Goal: Task Accomplishment & Management: Manage account settings

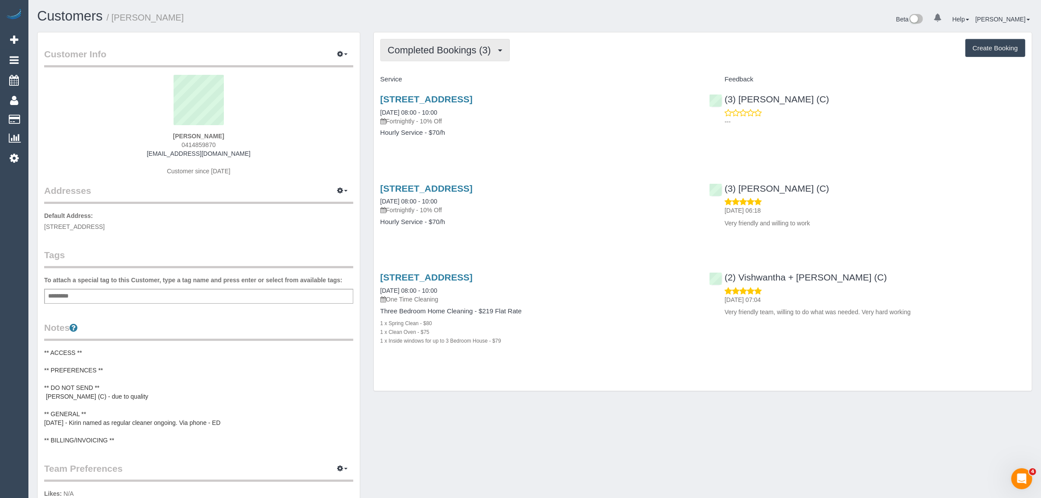
click at [447, 53] on span "Completed Bookings (3)" at bounding box center [442, 50] width 108 height 11
click at [434, 82] on link "Upcoming Bookings (11)" at bounding box center [427, 81] width 92 height 11
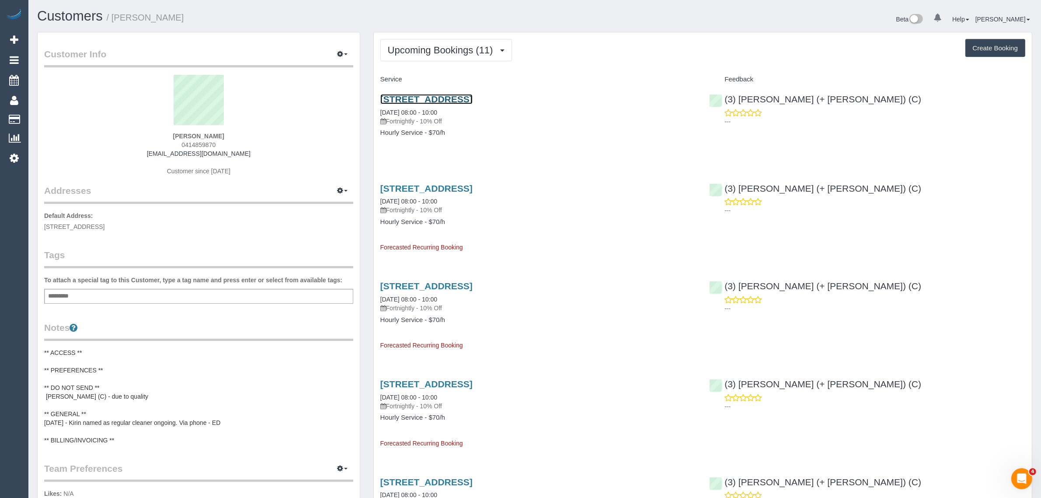
click at [454, 99] on link "7 Ellin Street, Doncaster East, VIC 3109" at bounding box center [426, 99] width 92 height 10
click at [438, 51] on span "Upcoming Bookings (11)" at bounding box center [443, 50] width 110 height 11
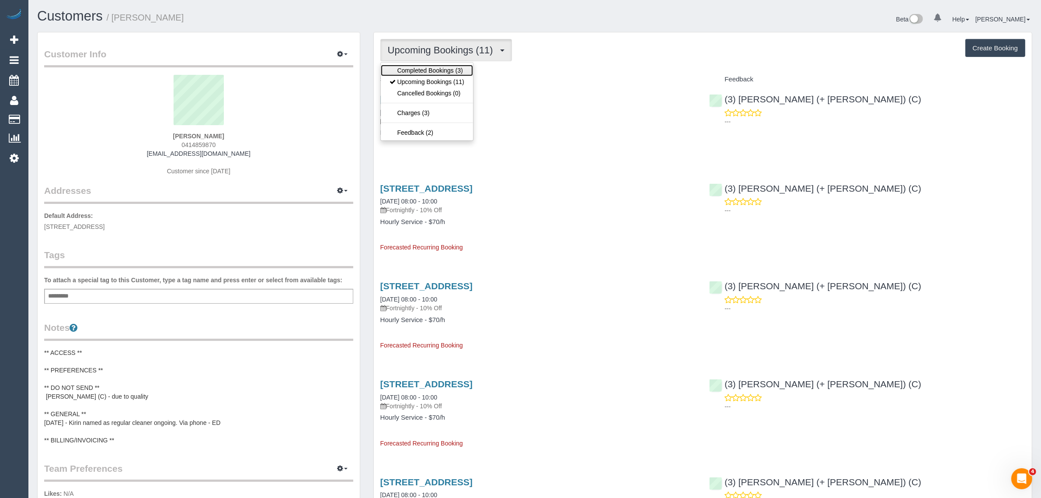
click at [423, 70] on link "Completed Bookings (3)" at bounding box center [427, 70] width 92 height 11
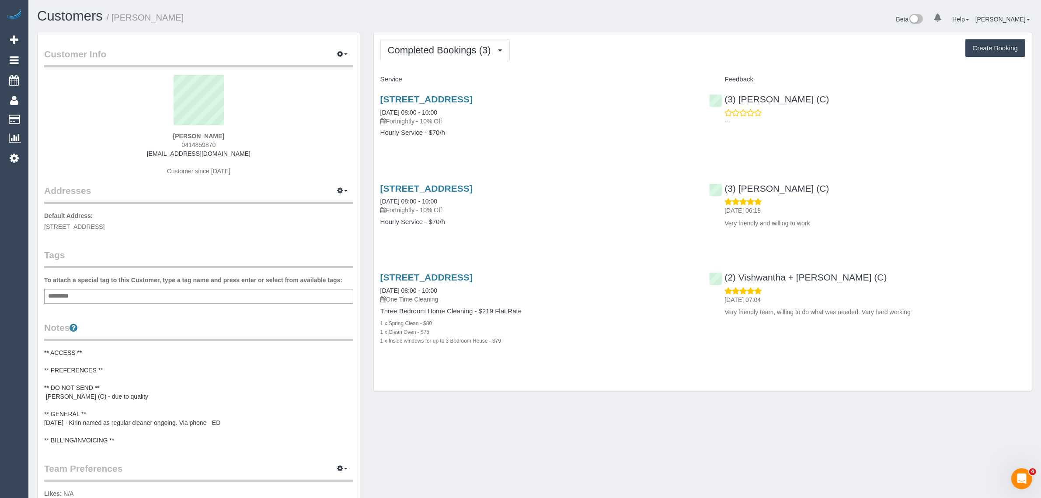
click at [545, 436] on div "Customer Info Edit Contact Info Send Message Email Preferences Special Sales Ta…" at bounding box center [535, 362] width 1008 height 660
click at [638, 407] on div "Customer Info Edit Contact Info Send Message Email Preferences Special Sales Ta…" at bounding box center [535, 362] width 1008 height 660
click at [456, 47] on span "Completed Bookings (3)" at bounding box center [442, 50] width 108 height 11
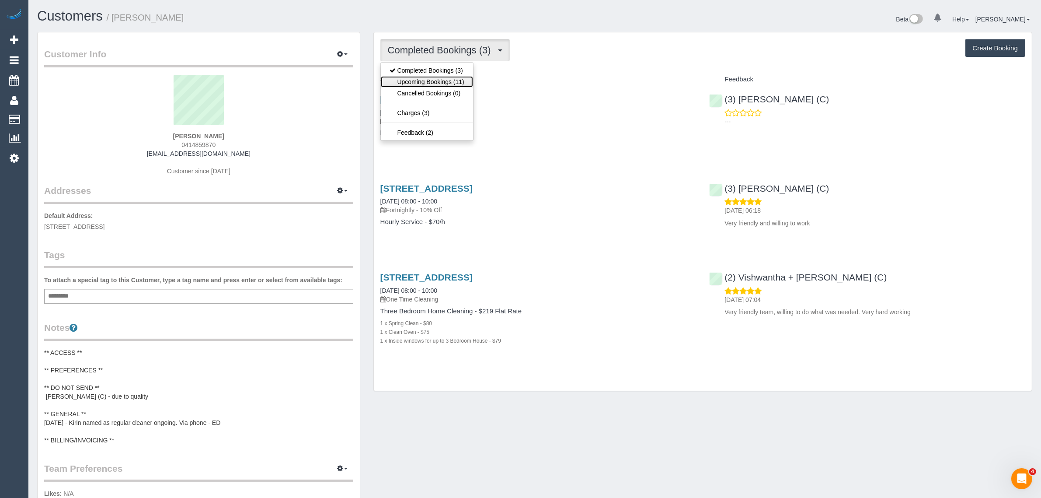
click at [439, 76] on link "Upcoming Bookings (11)" at bounding box center [427, 81] width 92 height 11
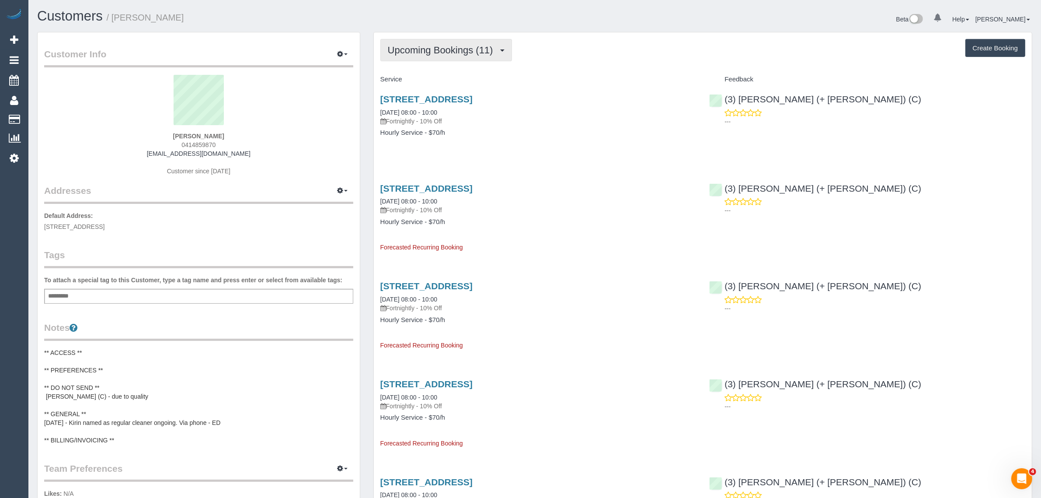
click at [448, 42] on button "Upcoming Bookings (11)" at bounding box center [446, 50] width 132 height 22
click at [434, 69] on link "Completed Bookings (3)" at bounding box center [427, 70] width 92 height 11
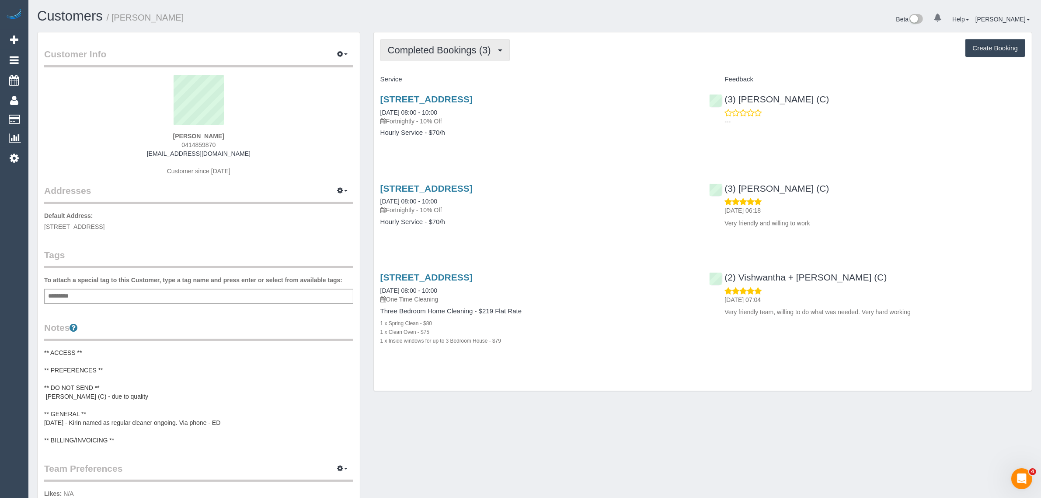
click at [453, 49] on span "Completed Bookings (3)" at bounding box center [442, 50] width 108 height 11
click at [428, 85] on link "Upcoming Bookings (11)" at bounding box center [427, 81] width 92 height 11
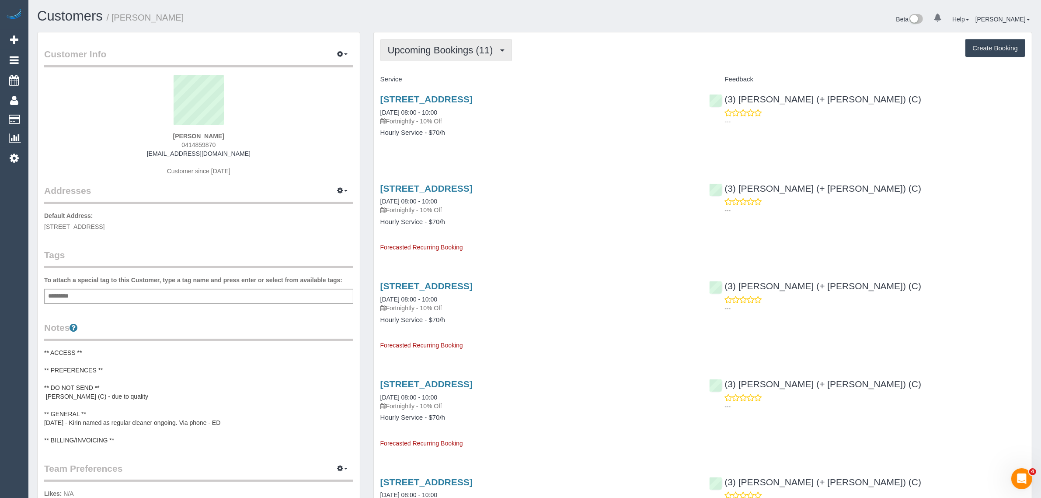
click at [446, 49] on span "Upcoming Bookings (11)" at bounding box center [443, 50] width 110 height 11
click at [427, 79] on link "Upcoming Bookings (11)" at bounding box center [427, 81] width 92 height 11
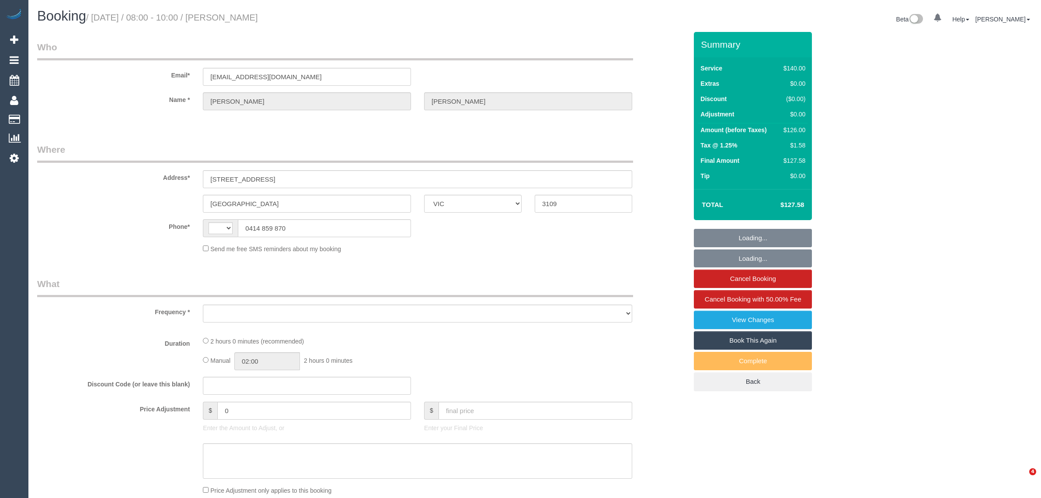
select select "VIC"
select select "object:285"
select select "string:AU"
select select "string:stripe-pm_1Ri2sY2GScqysDRVIMU1cl5l"
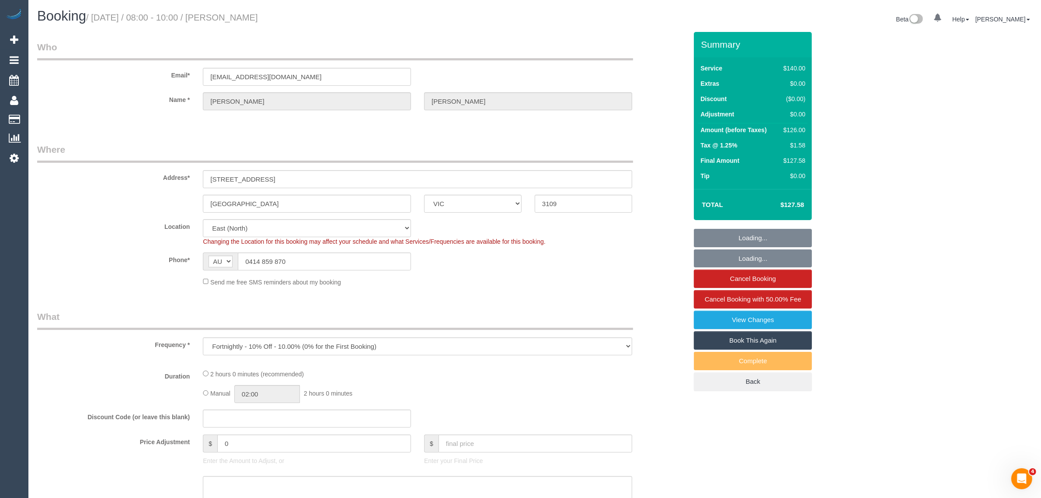
select select "object:560"
click at [305, 256] on input "0414 859 870" at bounding box center [324, 261] width 173 height 18
select select "number:29"
select select "number:14"
select select "number:19"
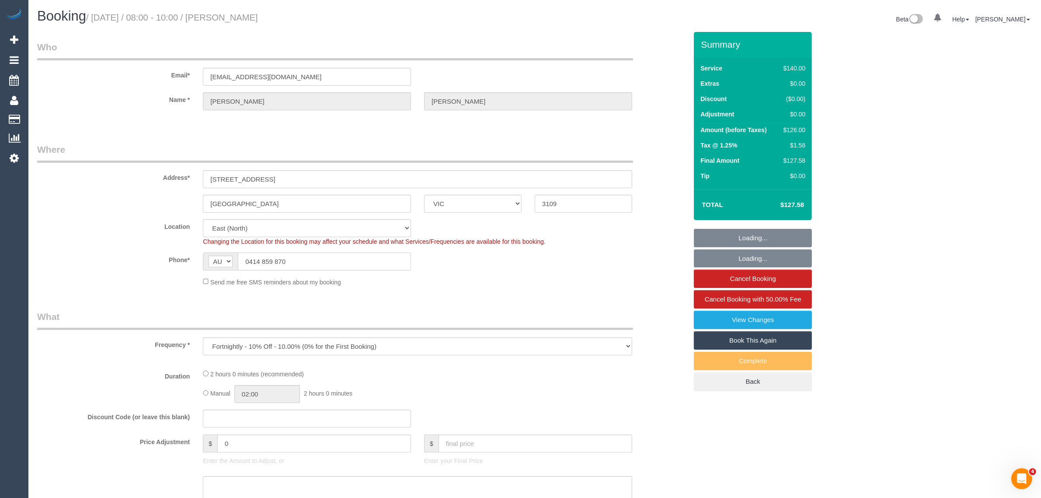
select select "number:22"
select select "number:26"
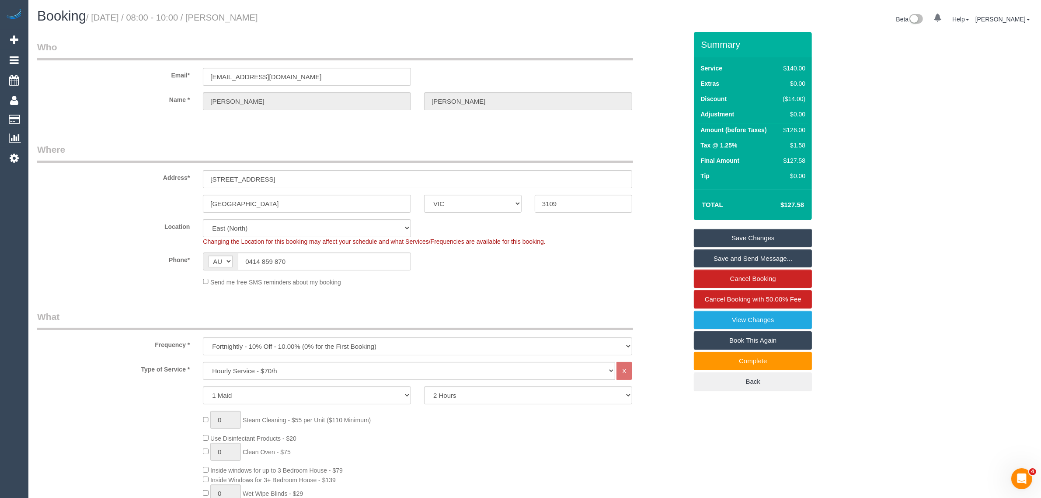
drag, startPoint x: 623, startPoint y: 264, endPoint x: 623, endPoint y: 272, distance: 8.3
click at [623, 264] on div "Phone* AF AL DZ AD AO AI AQ AG AR AM AW AU AT AZ BS BH BD BB BY BE BZ BJ BM BT …" at bounding box center [362, 261] width 663 height 18
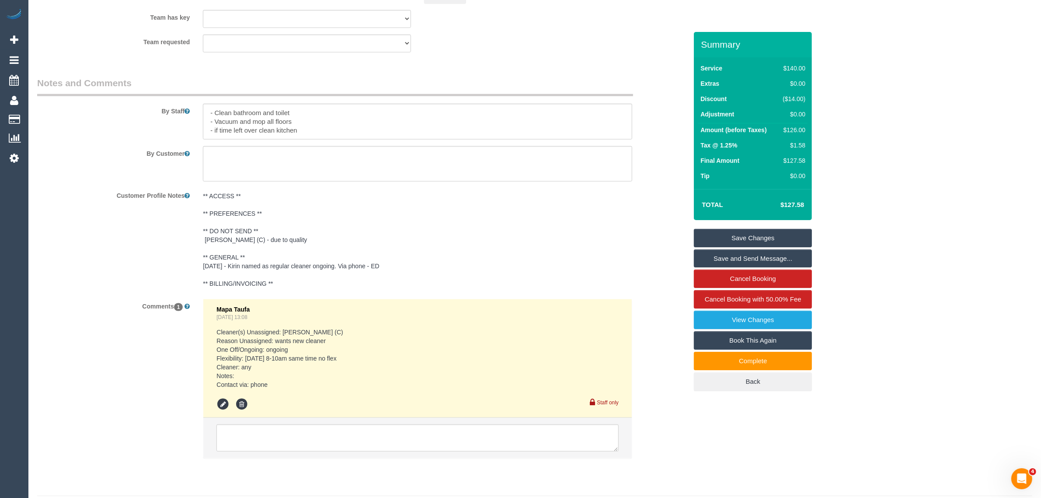
scroll to position [1389, 0]
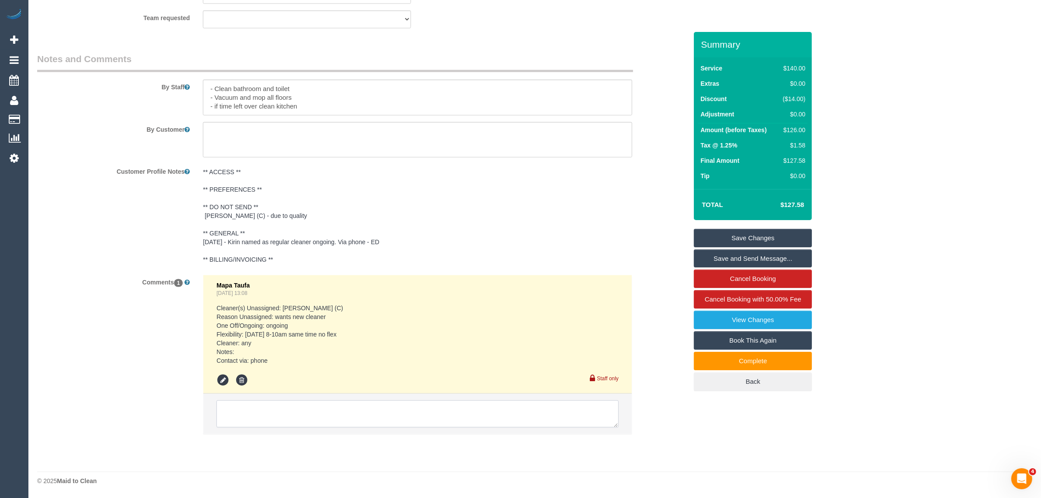
click at [403, 419] on textarea at bounding box center [417, 413] width 402 height 27
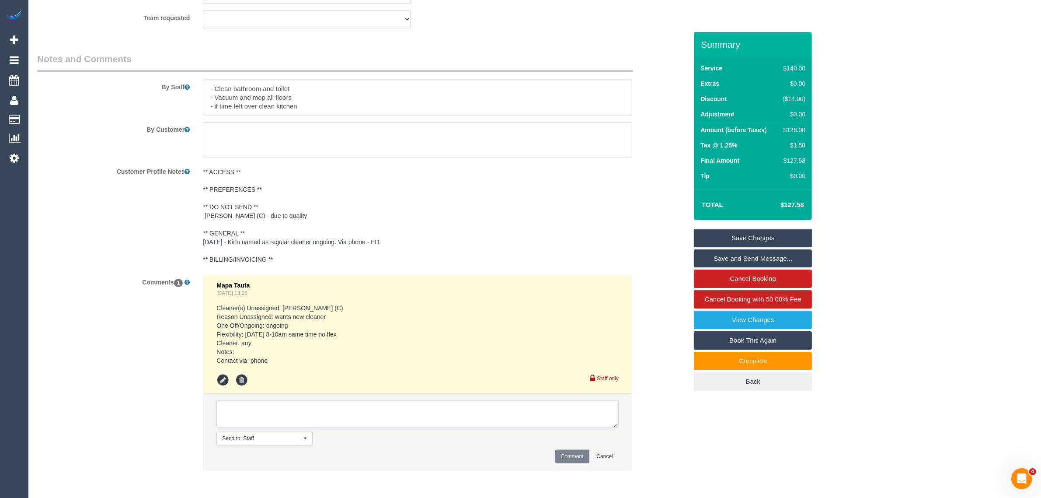
paste textarea "Cleaner(s) Unassigned: Reason Unassigned: Contact via: Which message sent: Addi…"
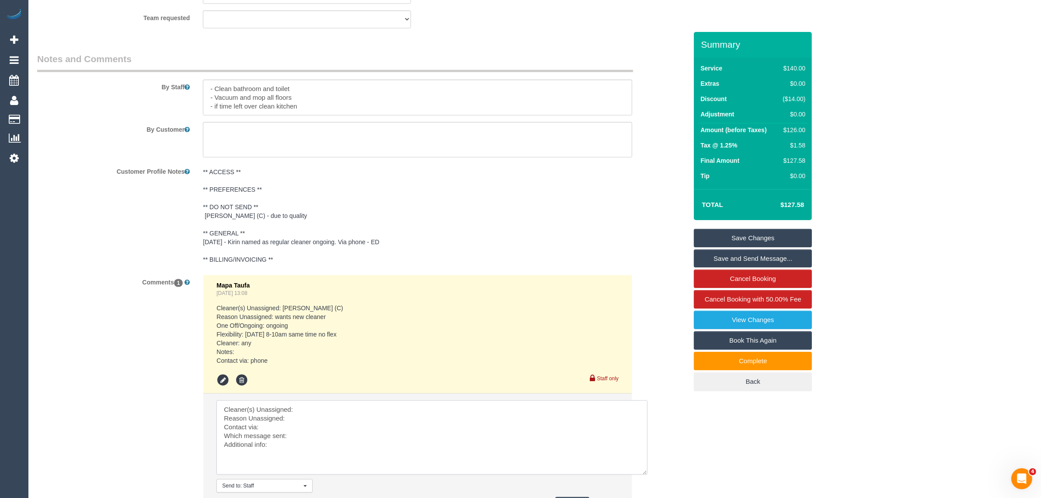
drag, startPoint x: 627, startPoint y: 438, endPoint x: 628, endPoint y: 468, distance: 30.2
click at [639, 469] on textarea at bounding box center [431, 437] width 431 height 74
click at [407, 402] on textarea at bounding box center [431, 437] width 430 height 74
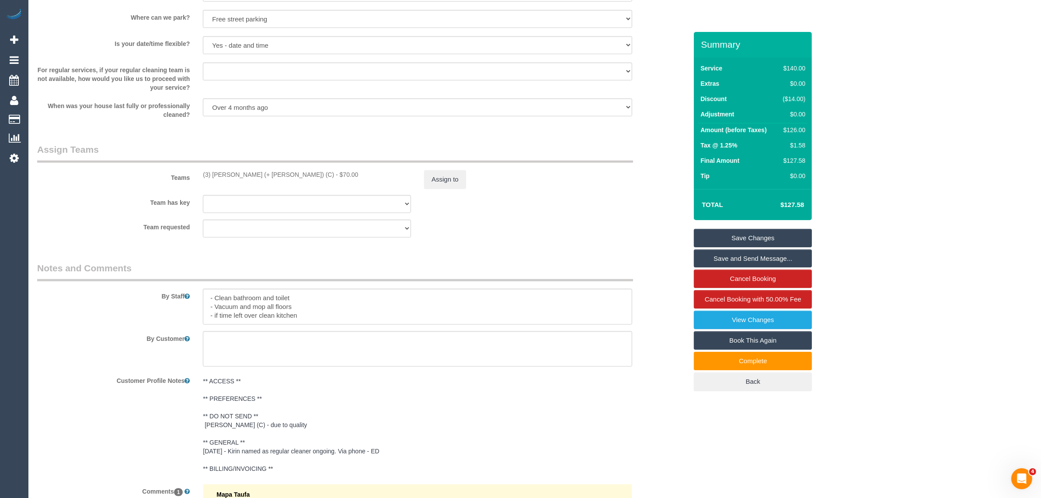
scroll to position [1171, 0]
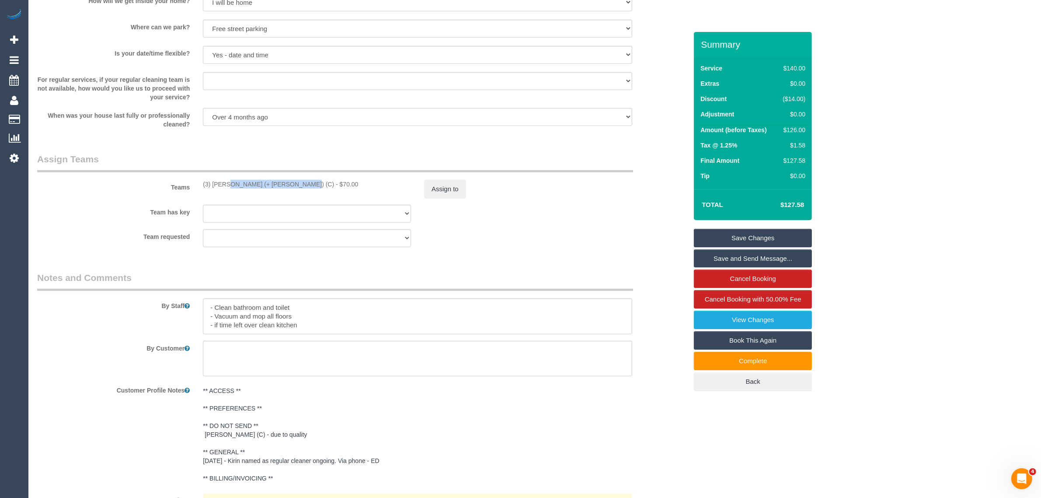
drag, startPoint x: 199, startPoint y: 184, endPoint x: 267, endPoint y: 183, distance: 68.2
click at [267, 183] on div "(3) [PERSON_NAME] (+ [PERSON_NAME]) (C) - $70.00" at bounding box center [306, 184] width 221 height 9
copy div "(3) [PERSON_NAME] (+ [PERSON_NAME]) (C"
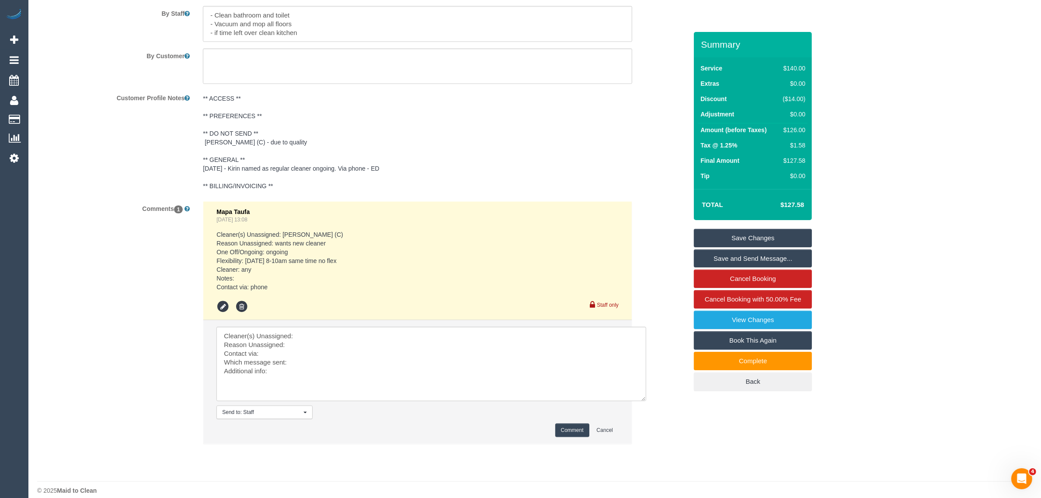
scroll to position [1473, 0]
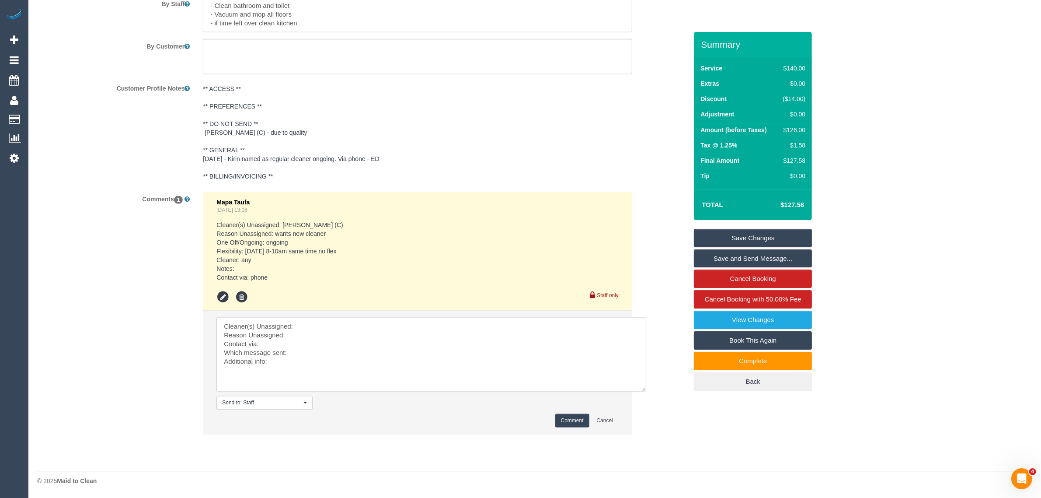
click at [396, 324] on textarea at bounding box center [431, 354] width 430 height 74
paste textarea "(3) [PERSON_NAME] (+ [PERSON_NAME]) (C"
click at [340, 332] on textarea at bounding box center [431, 354] width 430 height 74
click at [404, 362] on textarea at bounding box center [431, 354] width 430 height 74
click at [394, 352] on textarea at bounding box center [431, 354] width 430 height 74
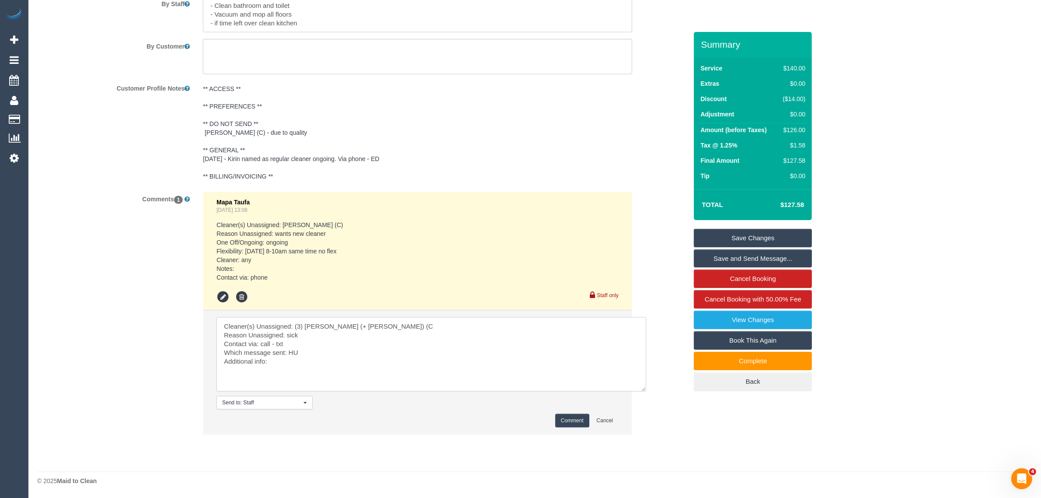
click at [392, 355] on textarea at bounding box center [431, 354] width 430 height 74
drag, startPoint x: 407, startPoint y: 359, endPoint x: 434, endPoint y: 362, distance: 27.2
click at [408, 361] on textarea at bounding box center [431, 354] width 430 height 74
type textarea "Cleaner(s) Unassigned: (3) [PERSON_NAME] (+ [PERSON_NAME]) (C Reason Unassigned…"
click at [569, 421] on button "Comment" at bounding box center [572, 421] width 34 height 14
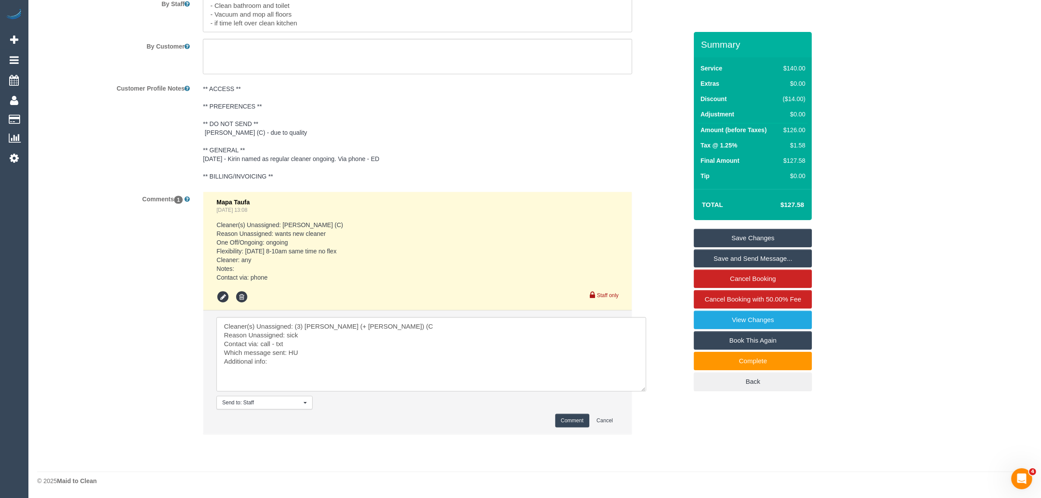
scroll to position [1255, 0]
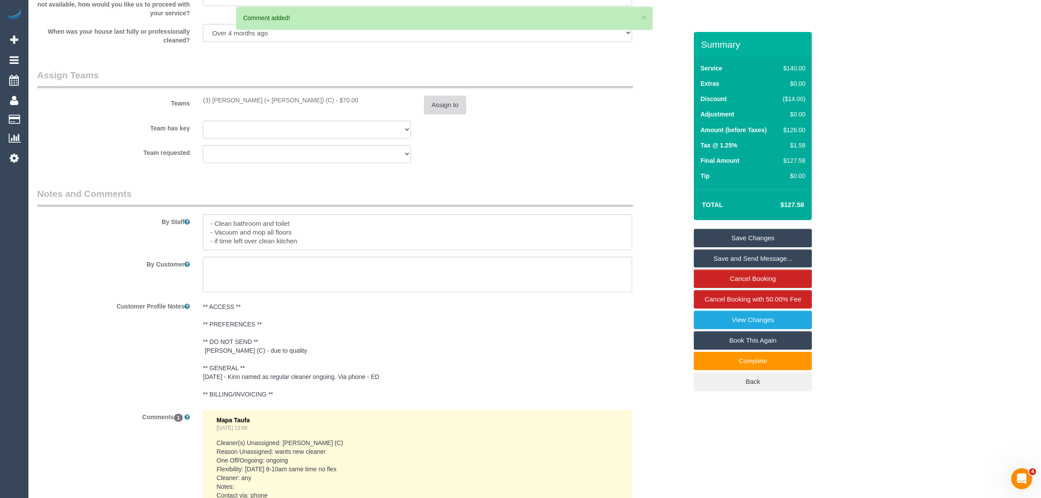
click at [438, 110] on button "Assign to" at bounding box center [445, 105] width 42 height 18
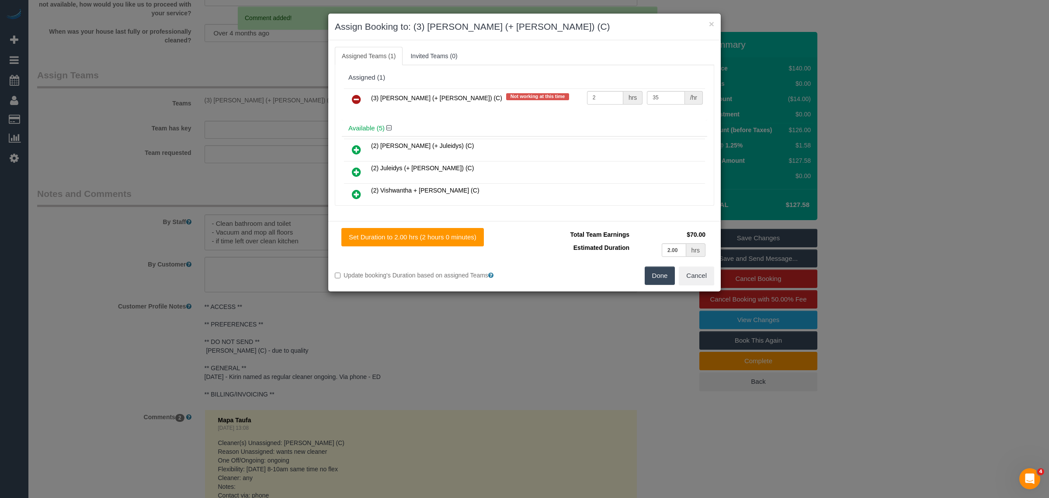
click at [353, 101] on icon at bounding box center [356, 99] width 9 height 10
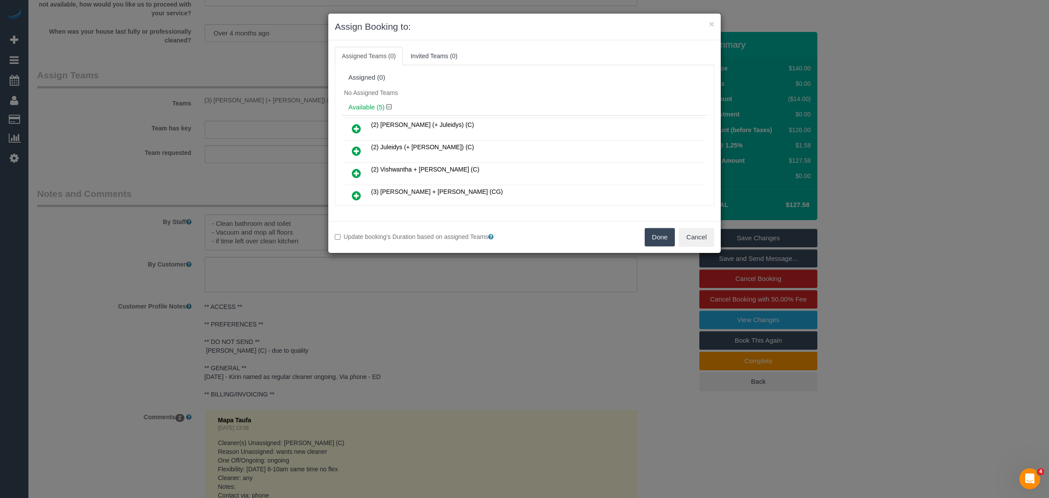
click at [645, 234] on button "Done" at bounding box center [660, 237] width 31 height 18
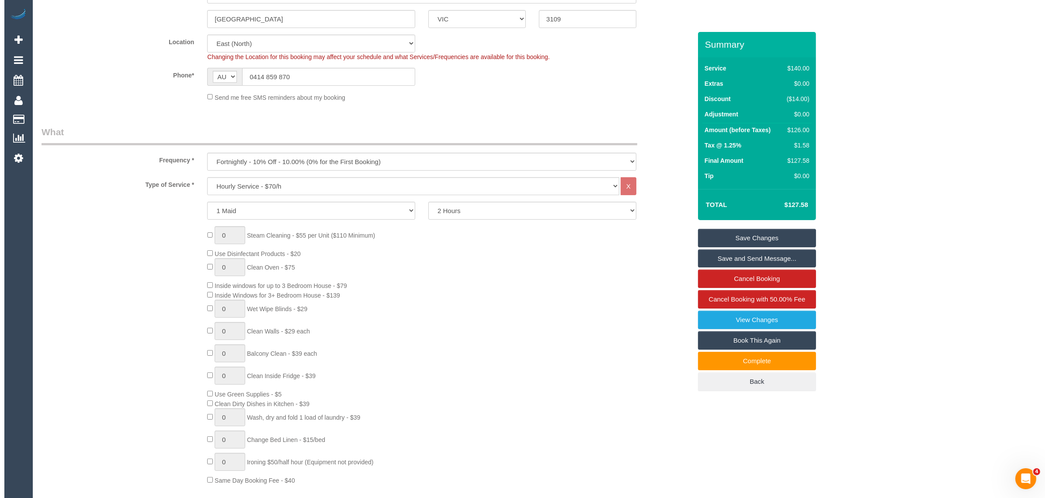
scroll to position [0, 0]
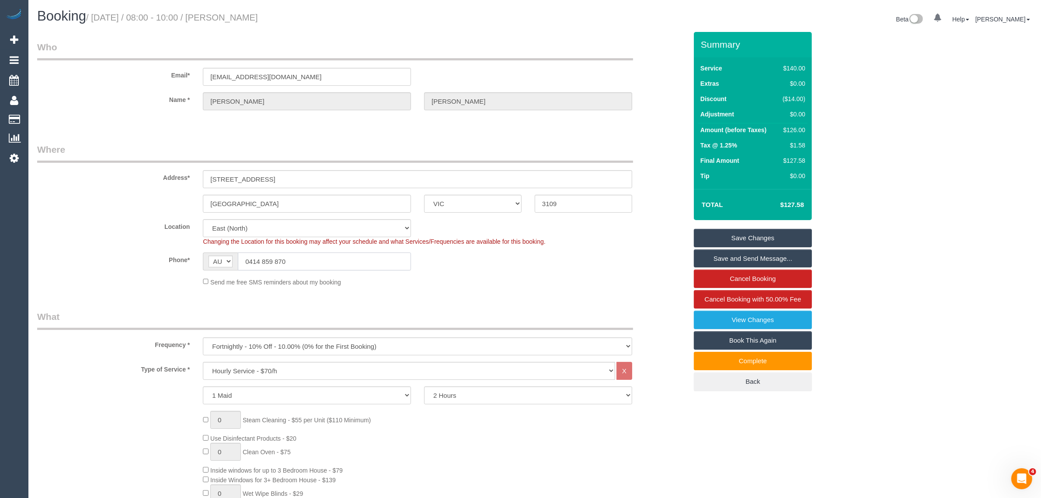
click at [375, 265] on input "0414 859 870" at bounding box center [324, 261] width 173 height 18
click at [376, 265] on input "0414 859 870" at bounding box center [324, 261] width 173 height 18
click at [514, 267] on div "Phone* AF AL DZ AD AO AI AQ AG AR AM AW AU AT AZ BS BH BD BB BY BE BZ BJ BM BT …" at bounding box center [362, 261] width 663 height 18
click at [777, 238] on link "Save Changes" at bounding box center [753, 238] width 118 height 18
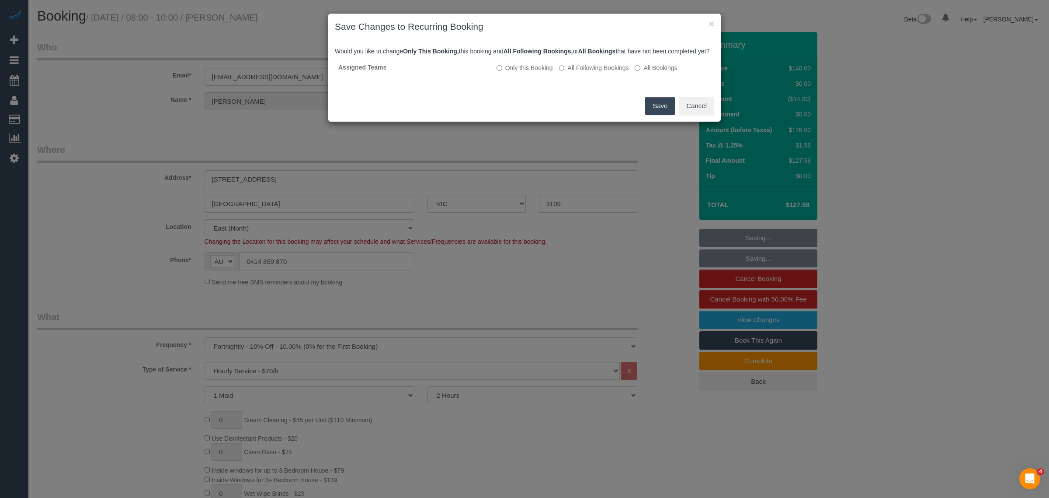
click at [661, 115] on button "Save" at bounding box center [660, 106] width 30 height 18
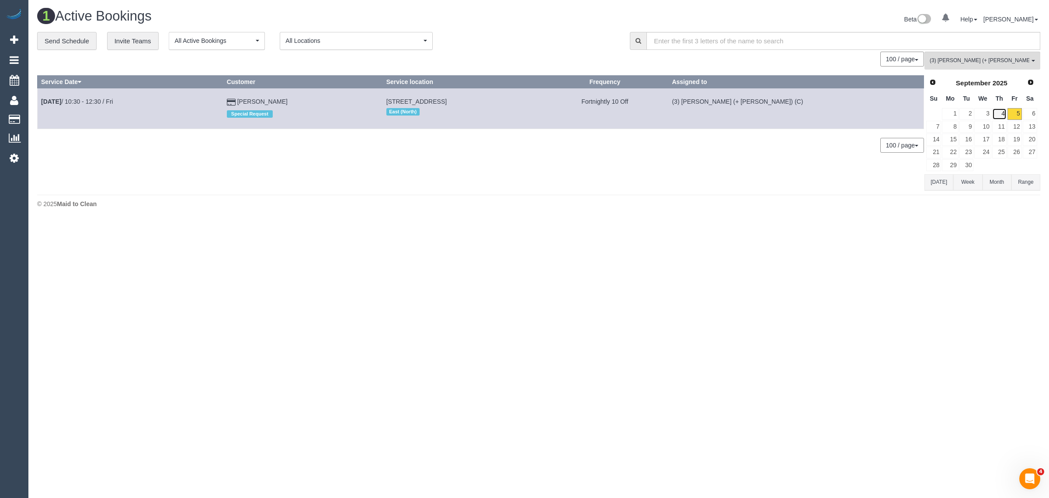
click at [997, 112] on link "4" at bounding box center [999, 114] width 14 height 12
click at [1012, 113] on link "5" at bounding box center [1015, 114] width 14 height 12
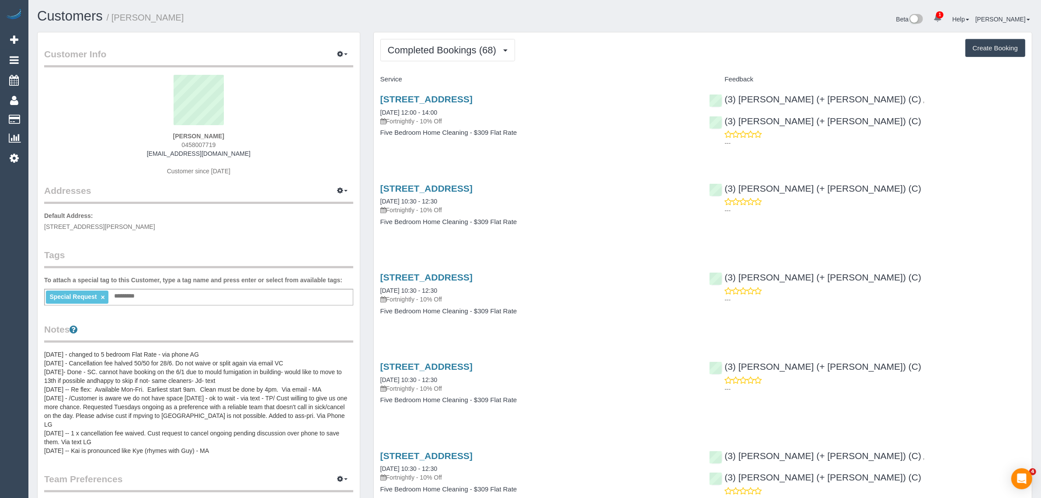
click at [585, 76] on h4 "Service" at bounding box center [538, 79] width 316 height 7
click at [453, 50] on span "Completed Bookings (68)" at bounding box center [444, 50] width 113 height 11
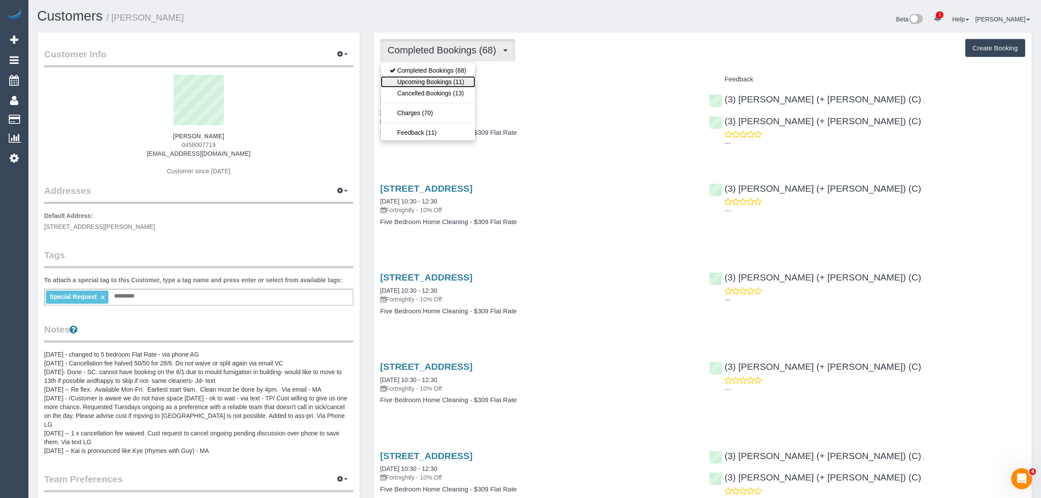
click at [432, 82] on link "Upcoming Bookings (11)" at bounding box center [428, 81] width 94 height 11
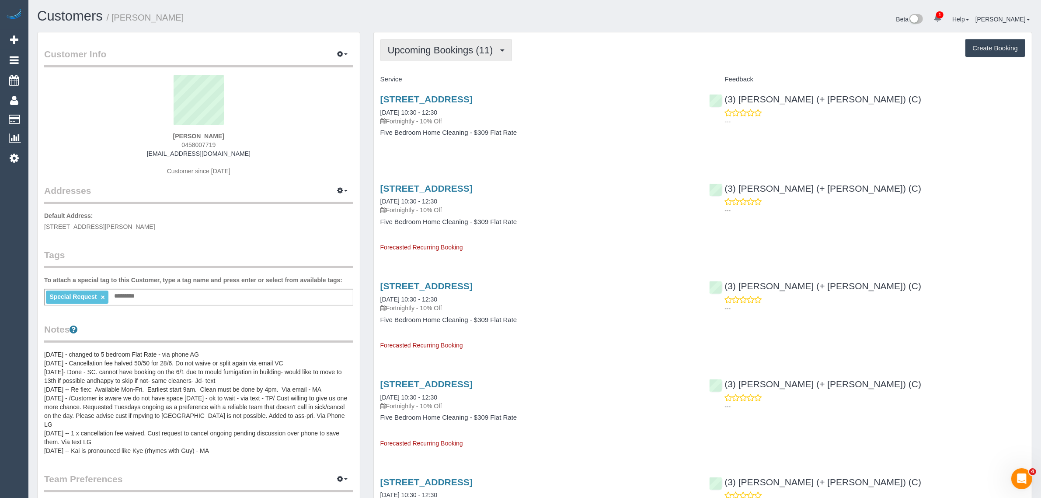
click at [411, 43] on button "Upcoming Bookings (11)" at bounding box center [446, 50] width 132 height 22
click at [409, 68] on link "Completed Bookings (68)" at bounding box center [428, 70] width 94 height 11
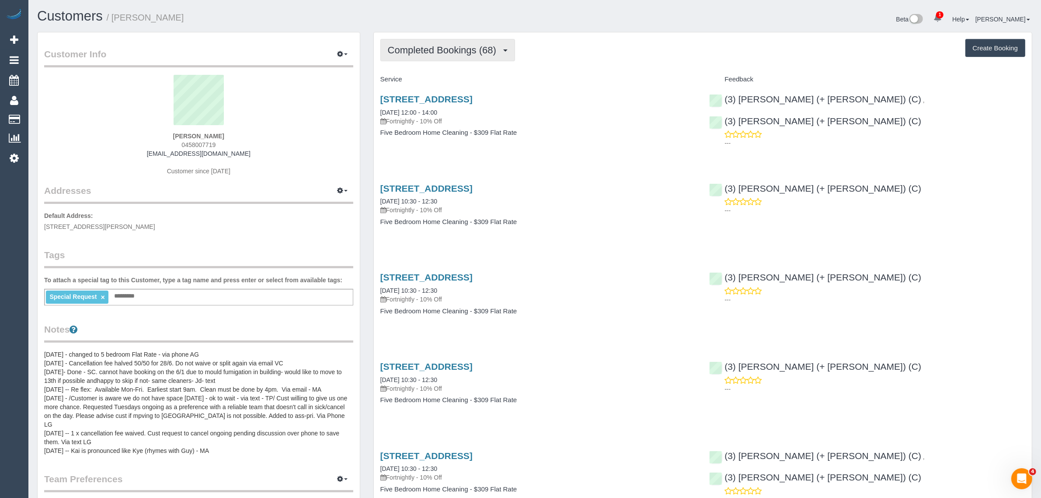
click at [437, 52] on span "Completed Bookings (68)" at bounding box center [444, 50] width 113 height 11
click at [440, 81] on link "Upcoming Bookings (11)" at bounding box center [428, 81] width 94 height 11
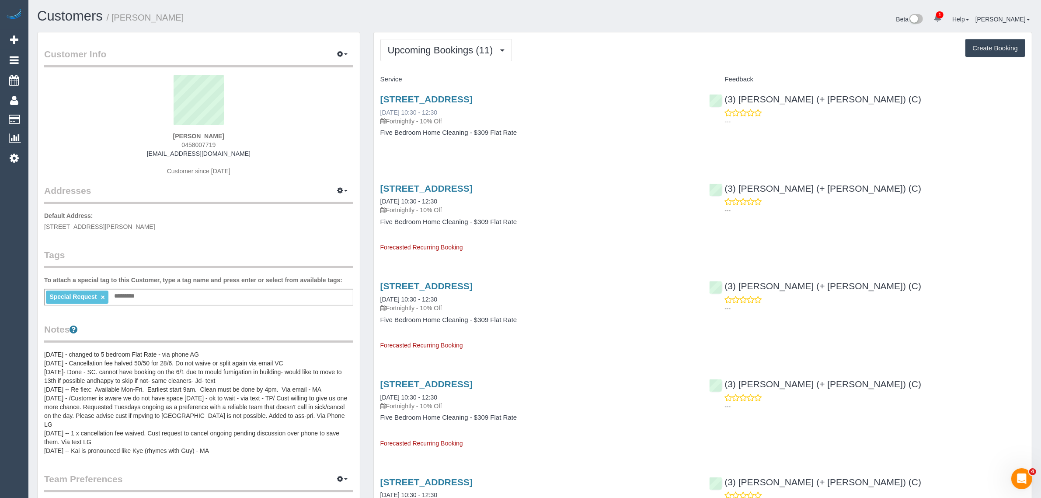
drag, startPoint x: 449, startPoint y: 108, endPoint x: 396, endPoint y: 115, distance: 53.8
click at [396, 115] on div "53 Verdant Crescent, Doncaster, VIC 3108 05/09/2025 10:30 - 12:30 Fortnightly -…" at bounding box center [538, 109] width 316 height 31
click at [416, 97] on link "[STREET_ADDRESS]" at bounding box center [426, 99] width 92 height 10
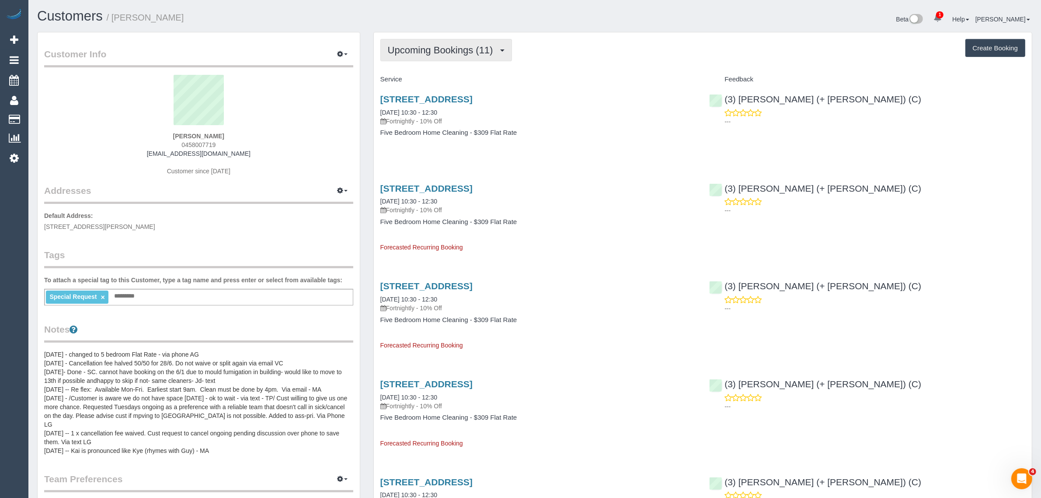
click at [451, 46] on span "Upcoming Bookings (11)" at bounding box center [443, 50] width 110 height 11
click at [435, 77] on link "Upcoming Bookings (11)" at bounding box center [428, 81] width 94 height 11
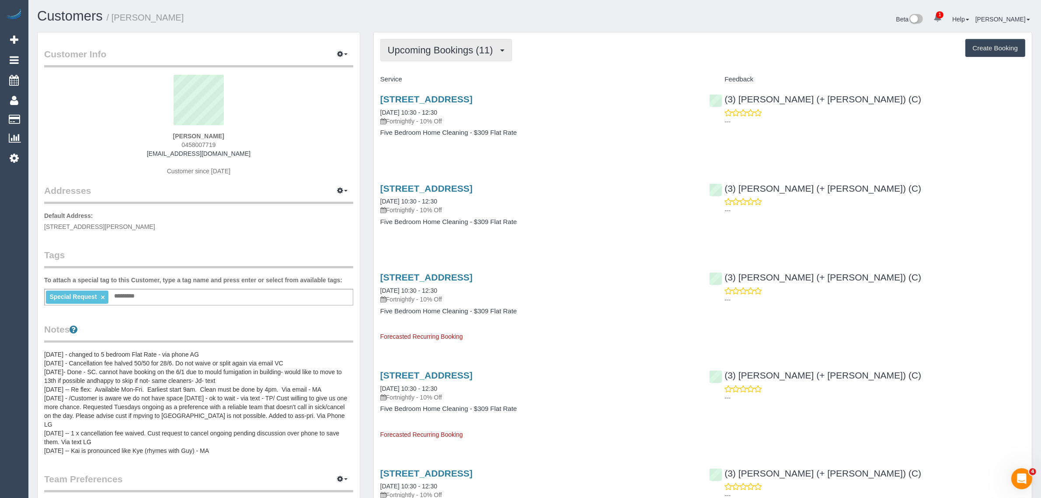
click at [478, 53] on span "Upcoming Bookings (11)" at bounding box center [443, 50] width 110 height 11
click at [416, 81] on link "Upcoming Bookings (11)" at bounding box center [428, 81] width 94 height 11
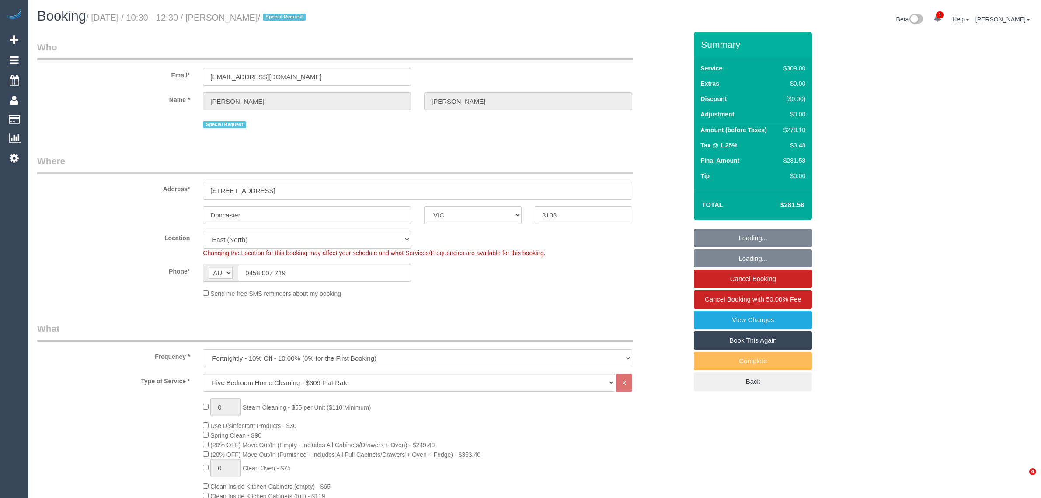
select select "VIC"
select select "number:30"
select select "number:14"
select select "number:18"
select select "number:22"
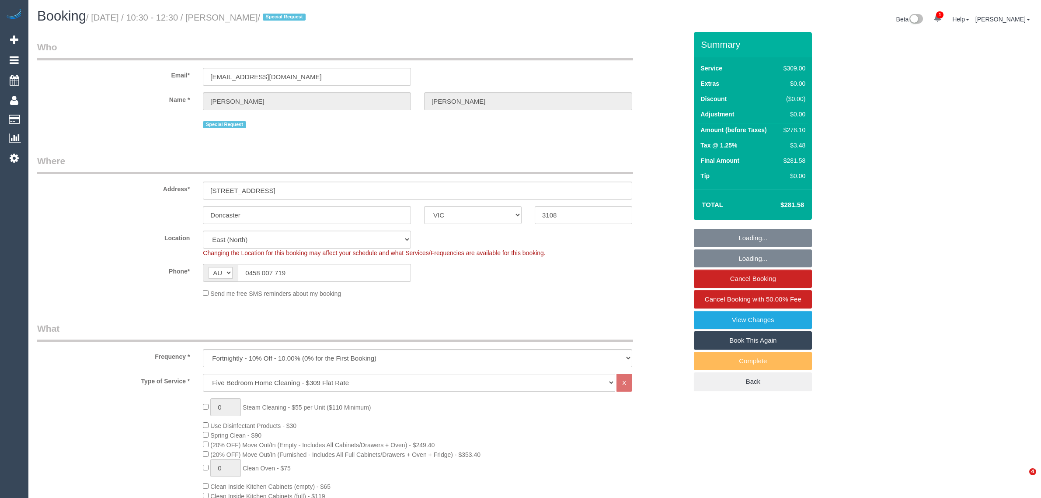
select select "number:35"
select select "number:13"
select select "object:1187"
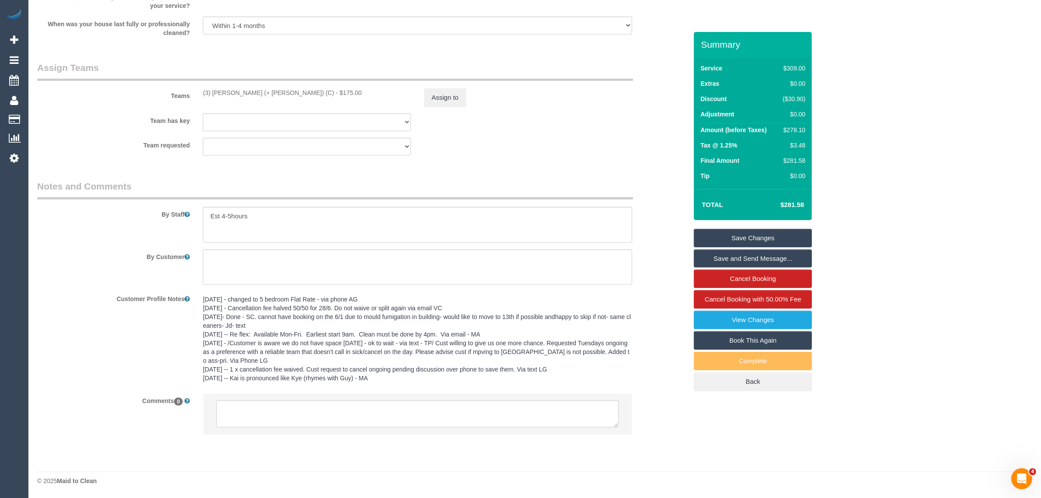
scroll to position [1299, 0]
click at [460, 411] on textarea at bounding box center [417, 413] width 402 height 27
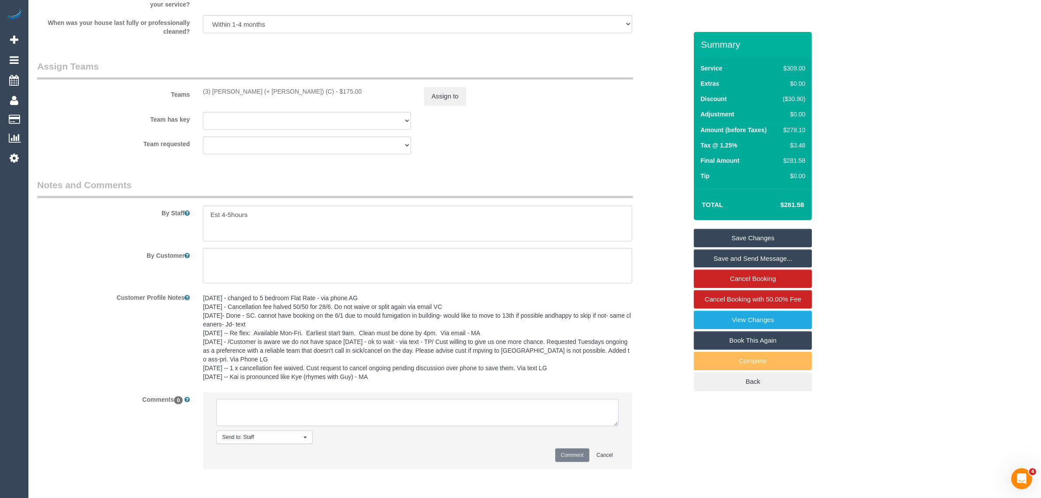
paste textarea "Cleaner(s) Unassigned: Reason Unassigned: Contact via: Which message sent: Addi…"
drag, startPoint x: 198, startPoint y: 89, endPoint x: 269, endPoint y: 85, distance: 71.4
click at [269, 85] on div "Teams (3) Cristian (+ Tania) (C) - $175.00 Assign to" at bounding box center [362, 82] width 663 height 45
copy div "(3) [PERSON_NAME] (+ [PERSON_NAME]) (C)"
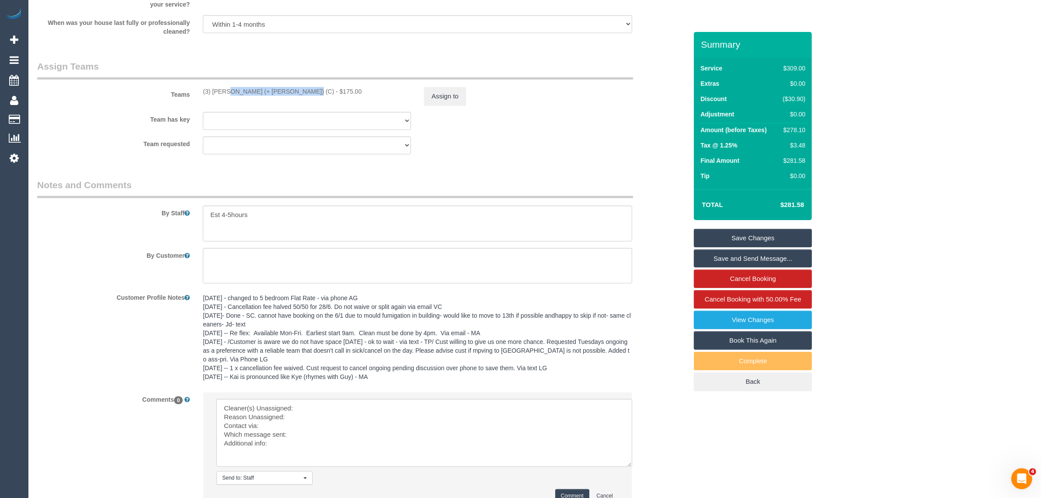
scroll to position [0, 0]
drag, startPoint x: 614, startPoint y: 423, endPoint x: 633, endPoint y: 482, distance: 61.5
click at [633, 482] on textarea at bounding box center [426, 442] width 421 height 86
click at [434, 409] on textarea at bounding box center [426, 442] width 421 height 86
paste textarea "(3) [PERSON_NAME] (+ [PERSON_NAME]) (C)"
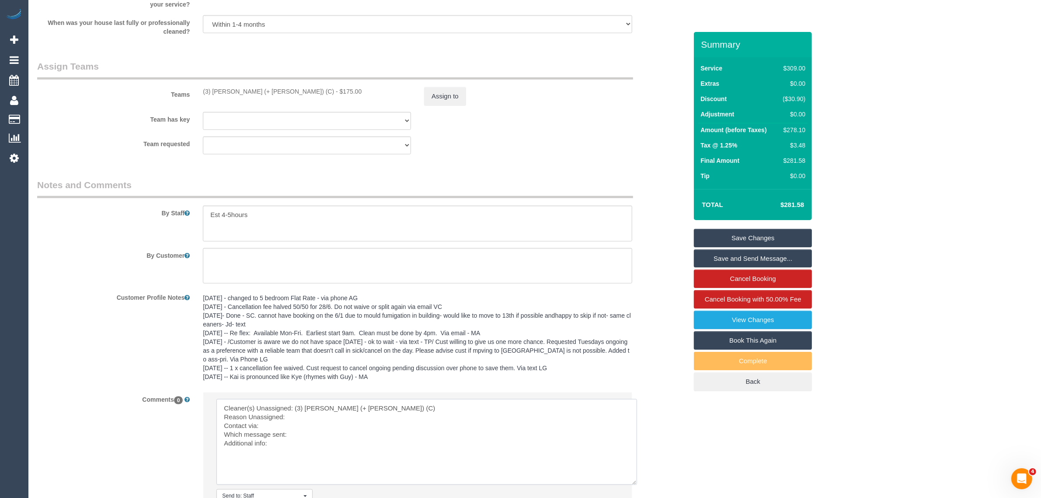
click at [355, 416] on textarea at bounding box center [426, 442] width 421 height 86
click at [440, 104] on button "Assign to" at bounding box center [445, 96] width 42 height 18
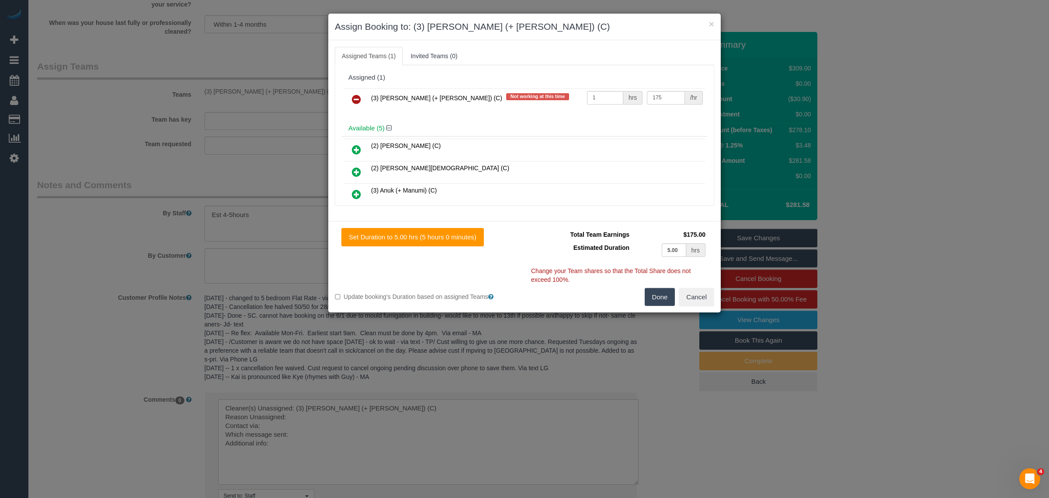
click at [352, 99] on icon at bounding box center [356, 99] width 9 height 10
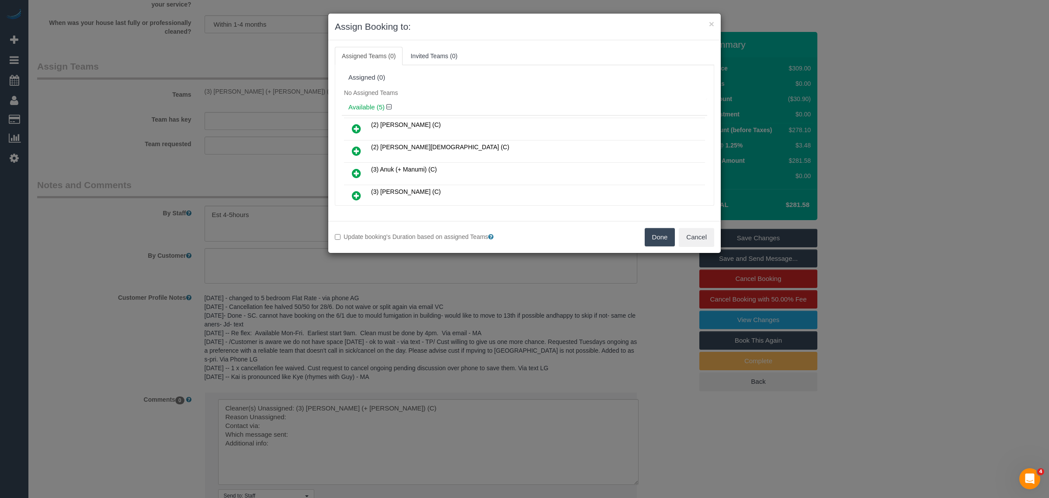
click at [651, 237] on button "Done" at bounding box center [660, 237] width 31 height 18
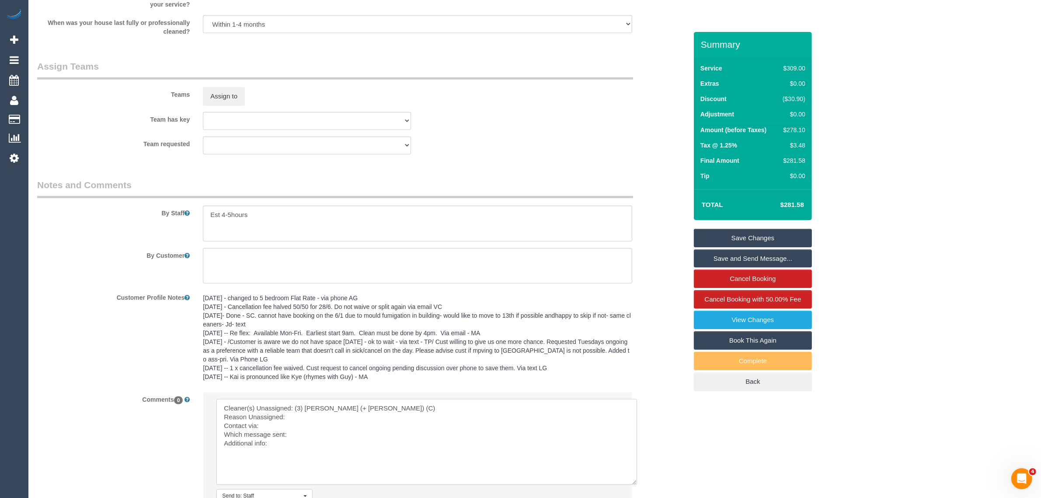
click at [320, 414] on textarea at bounding box center [426, 442] width 421 height 86
click at [302, 430] on textarea at bounding box center [426, 442] width 421 height 86
click at [307, 431] on textarea at bounding box center [426, 442] width 421 height 86
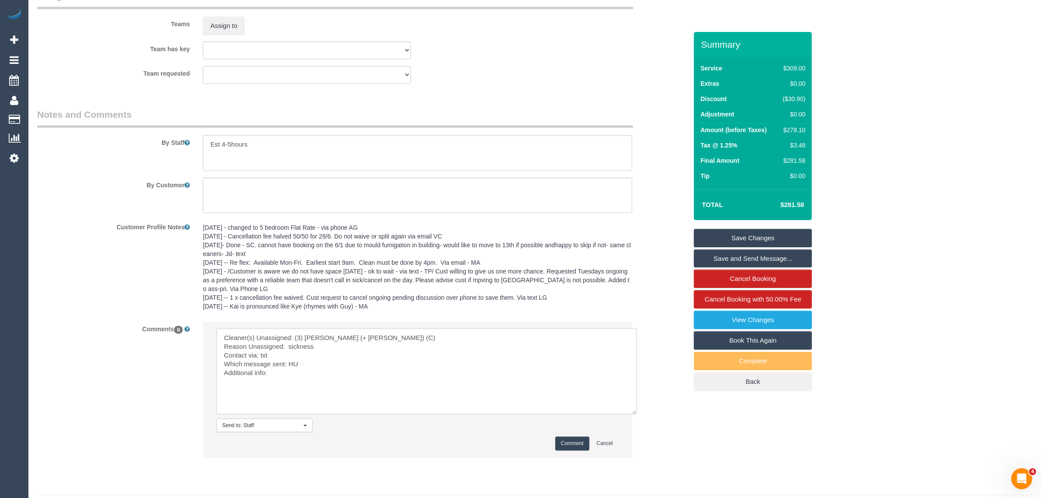
scroll to position [1393, 0]
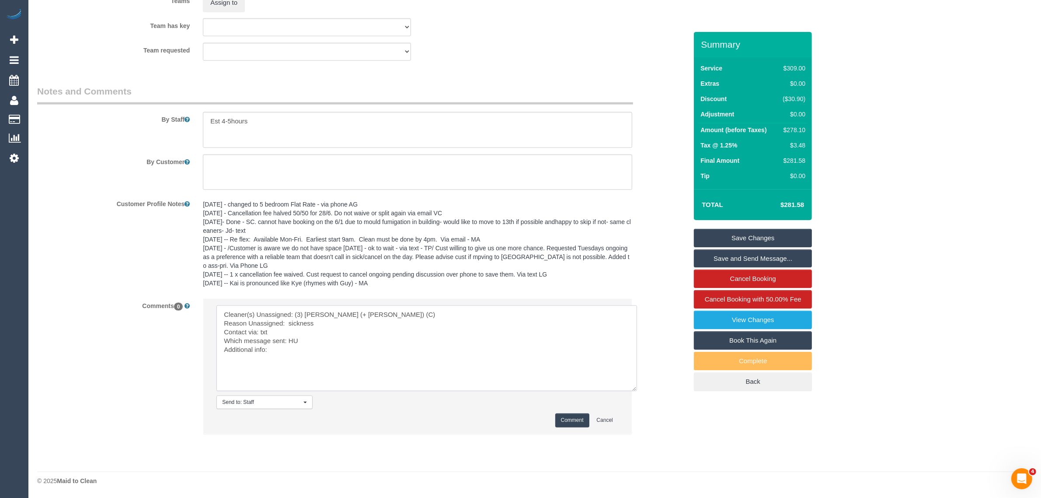
type textarea "Cleaner(s) Unassigned: (3) Cristian (+ Tania) (C) Reason Unassigned: sickness C…"
click at [579, 418] on button "Comment" at bounding box center [572, 420] width 34 height 14
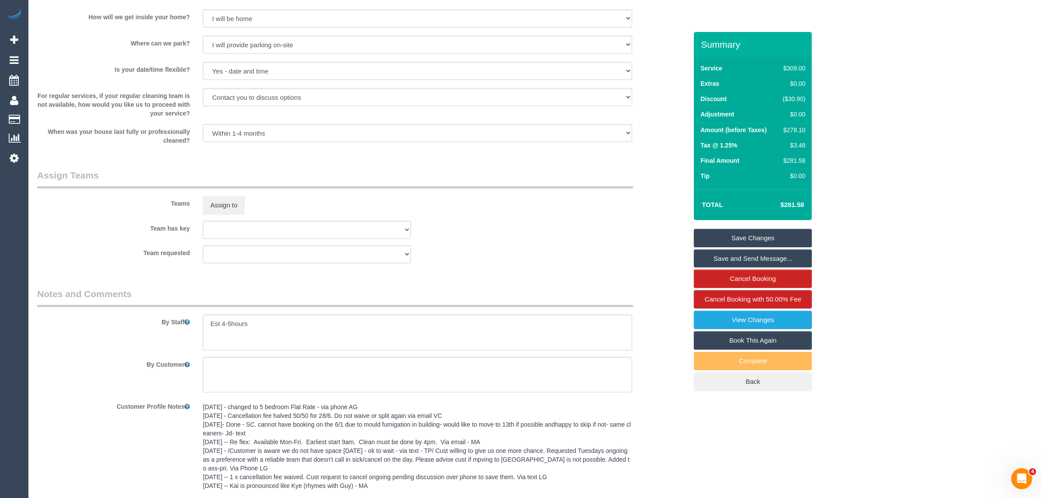
scroll to position [1312, 0]
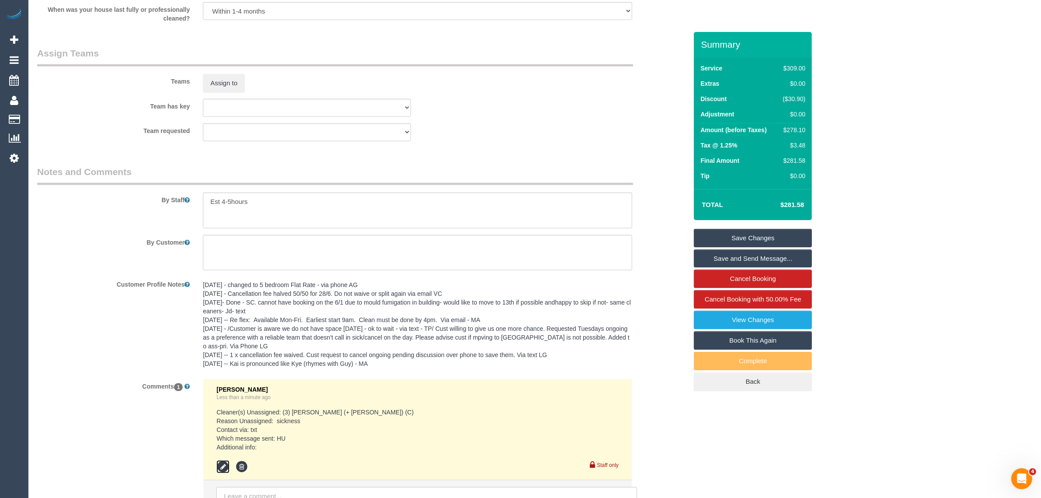
click at [222, 466] on icon at bounding box center [222, 466] width 13 height 13
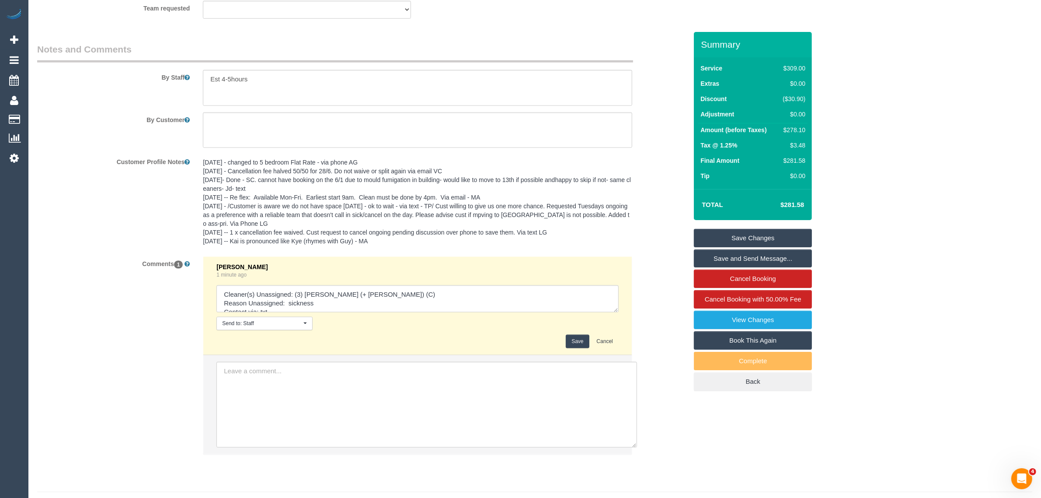
scroll to position [1455, 0]
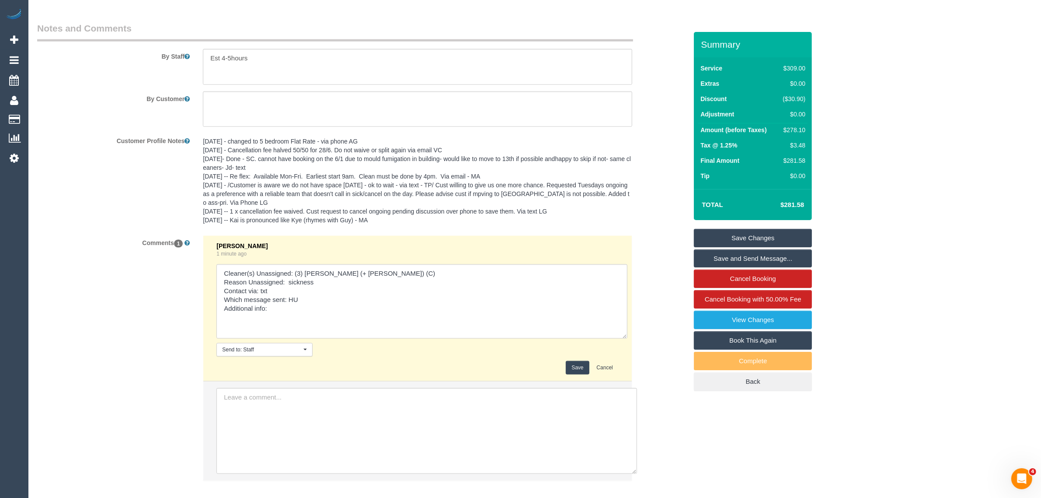
drag, startPoint x: 614, startPoint y: 285, endPoint x: 623, endPoint y: 333, distance: 48.1
click at [623, 333] on textarea at bounding box center [421, 301] width 411 height 74
click at [346, 322] on textarea at bounding box center [421, 301] width 411 height 74
paste textarea "Same Day Options SMS"
drag, startPoint x: 303, startPoint y: 299, endPoint x: 290, endPoint y: 299, distance: 12.7
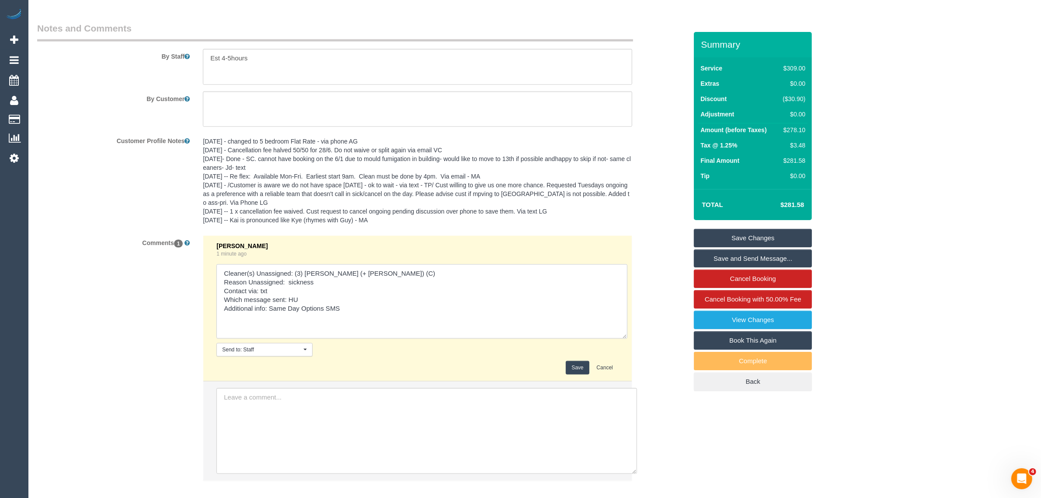
click at [290, 299] on textarea at bounding box center [421, 301] width 411 height 74
paste textarea "Same Day Options SMS"
drag, startPoint x: 270, startPoint y: 306, endPoint x: 344, endPoint y: 311, distance: 74.0
click at [345, 311] on textarea at bounding box center [421, 301] width 411 height 74
type textarea "Cleaner(s) Unassigned: (3) Cristian (+ Tania) (C) Reason Unassigned: sickness C…"
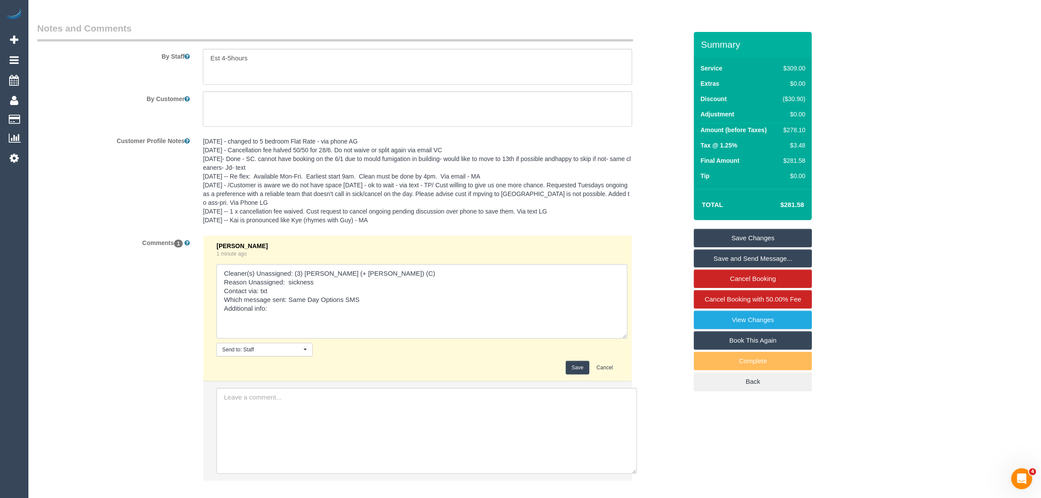
click at [570, 365] on div "Save Cancel" at bounding box center [417, 368] width 402 height 14
click at [571, 365] on button "Save" at bounding box center [577, 368] width 23 height 14
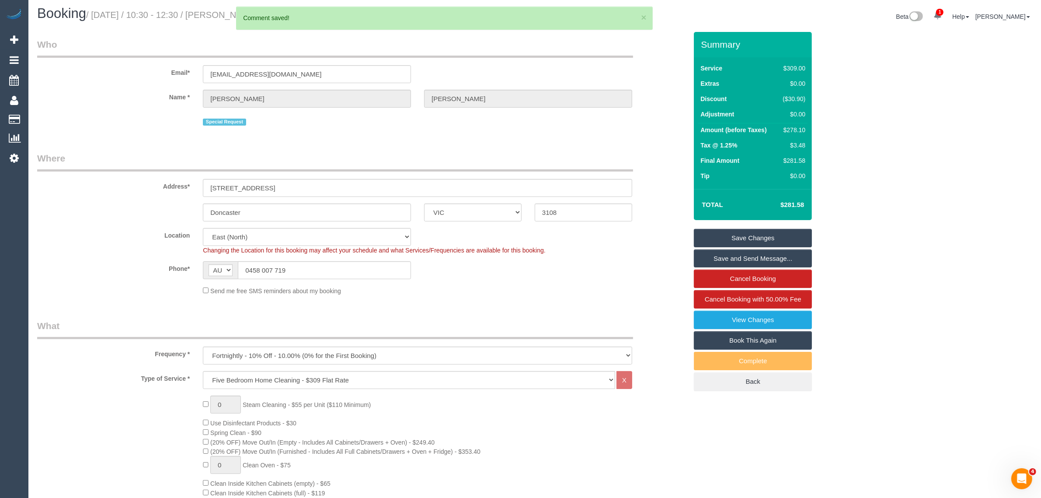
scroll to position [0, 0]
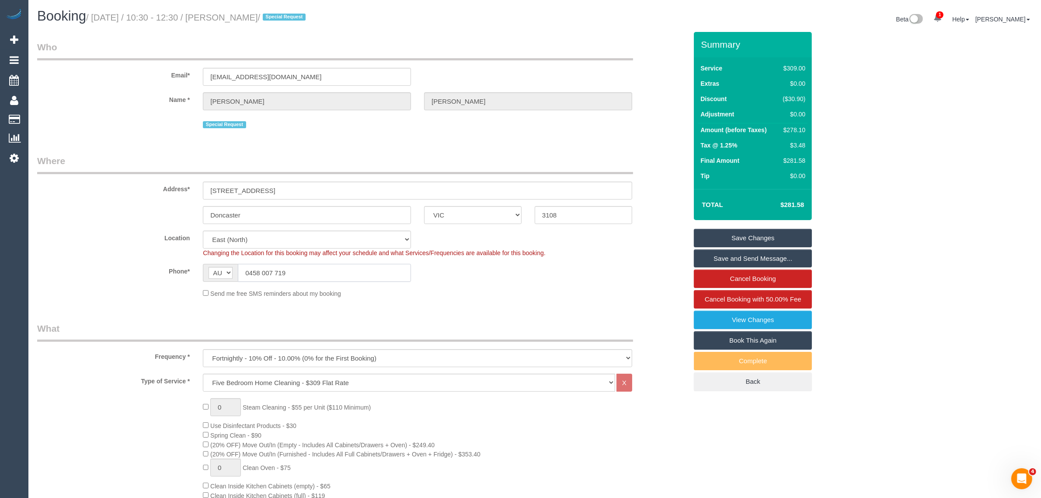
click at [376, 274] on input "0458 007 719" at bounding box center [324, 273] width 173 height 18
click at [492, 292] on div "Send me free SMS reminders about my booking" at bounding box center [417, 293] width 442 height 10
click at [745, 232] on link "Save Changes" at bounding box center [753, 238] width 118 height 18
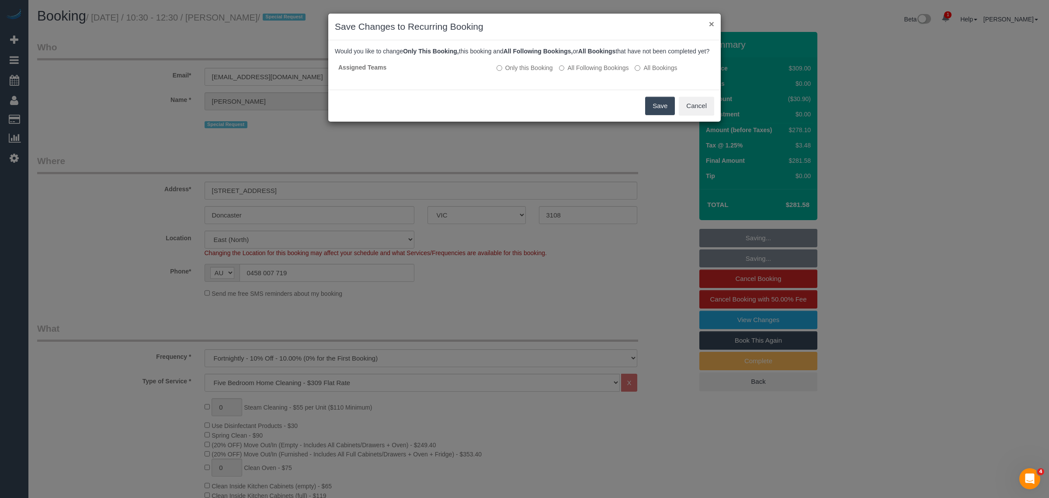
click at [713, 19] on button "×" at bounding box center [711, 23] width 5 height 9
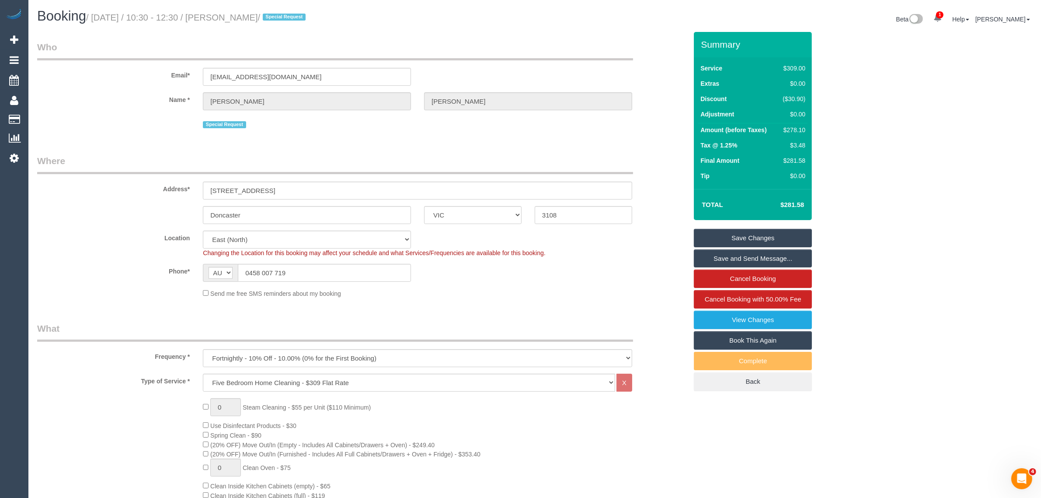
click at [712, 231] on link "Save Changes" at bounding box center [753, 238] width 118 height 18
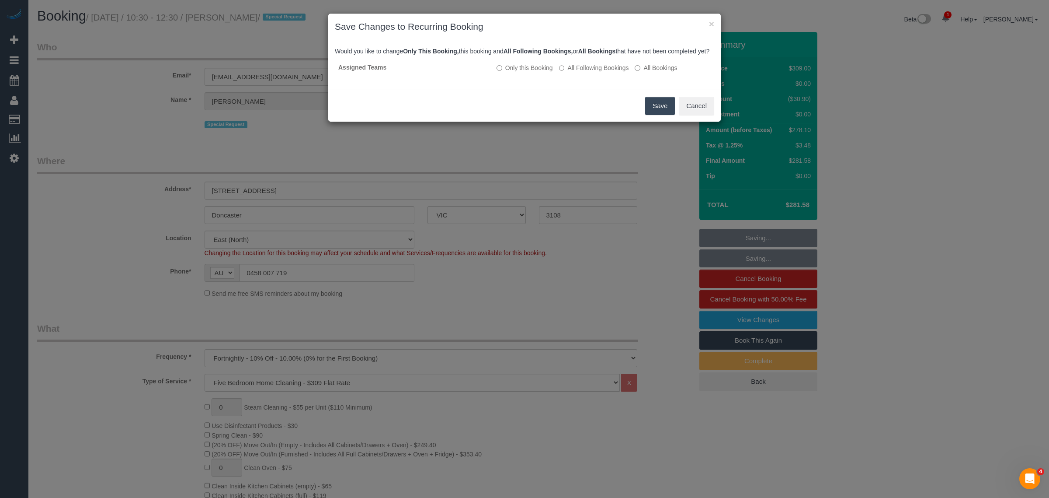
click at [654, 115] on button "Save" at bounding box center [660, 106] width 30 height 18
